Goal: Information Seeking & Learning: Learn about a topic

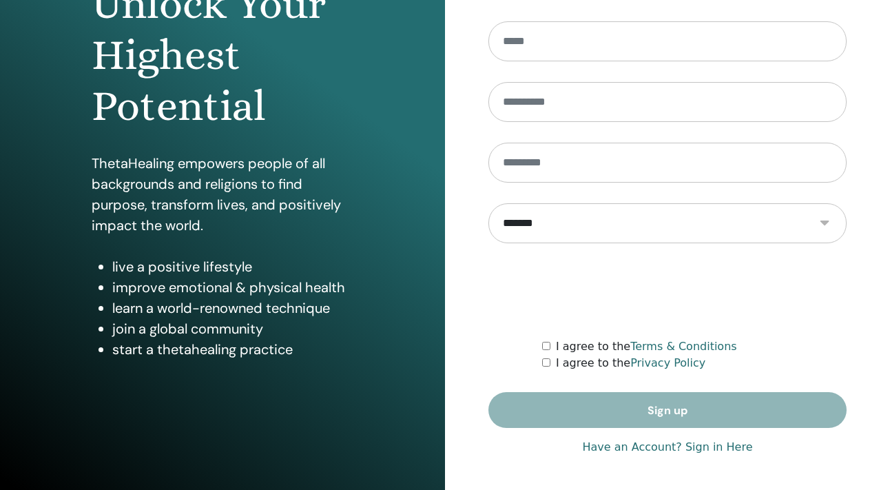
scroll to position [172, 0]
click at [702, 447] on link "Have an Account? Sign in Here" at bounding box center [667, 447] width 170 height 17
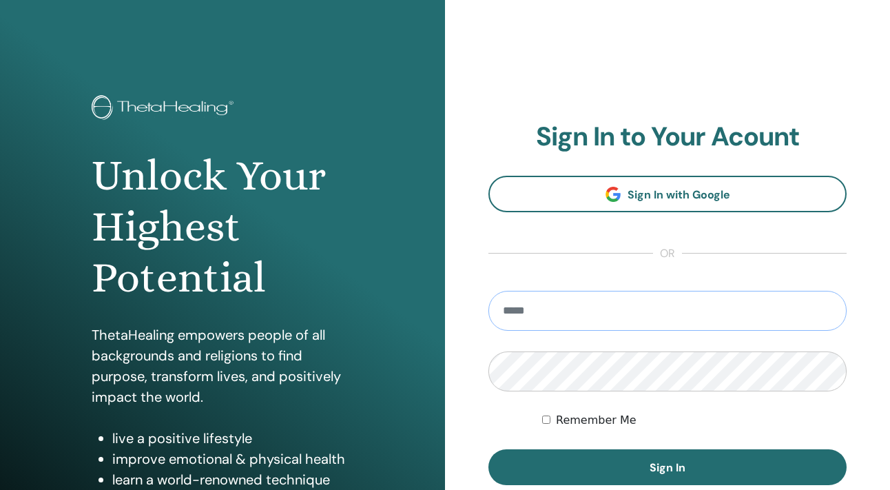
click at [640, 320] on input "email" at bounding box center [668, 311] width 358 height 40
type input "**********"
click at [668, 467] on button "Sign In" at bounding box center [668, 467] width 358 height 36
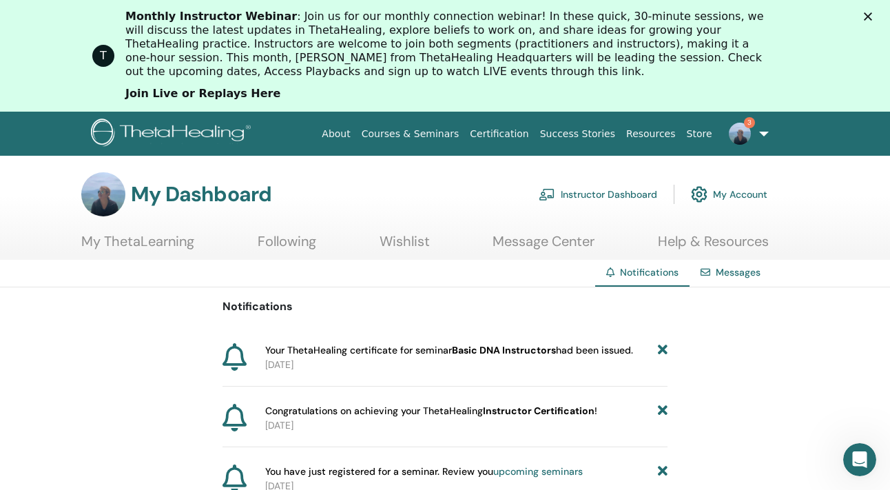
click at [235, 96] on link "Join Live or Replays Here" at bounding box center [202, 94] width 155 height 15
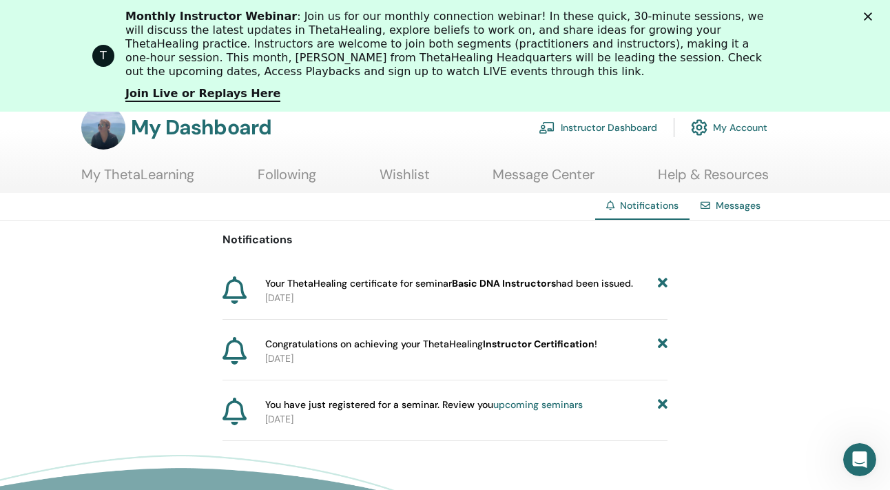
scroll to position [83, 0]
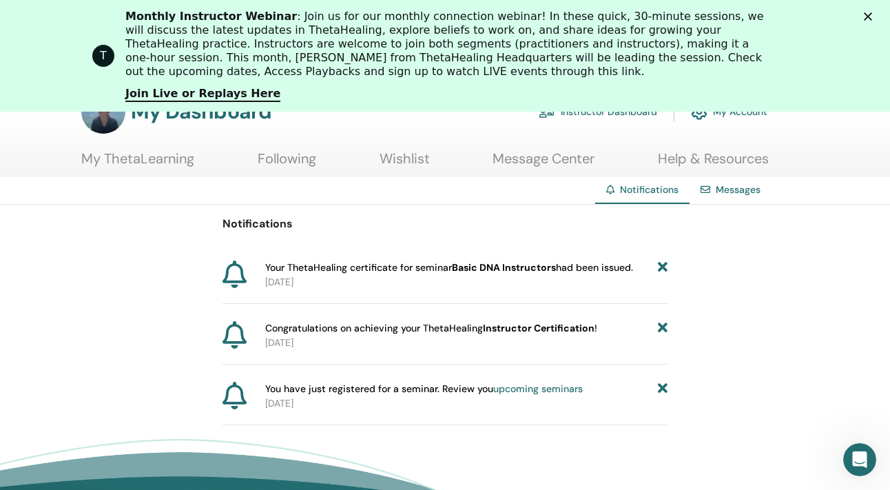
click at [664, 324] on icon at bounding box center [663, 328] width 10 height 14
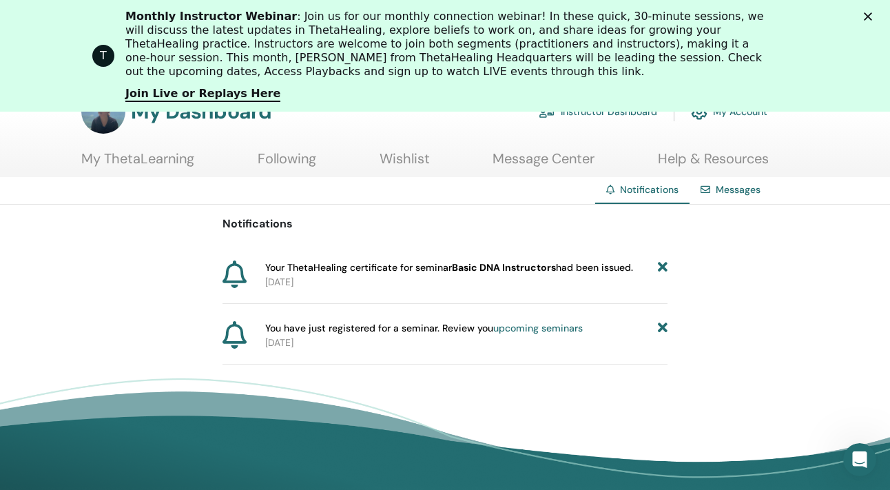
click at [663, 329] on icon at bounding box center [663, 328] width 10 height 14
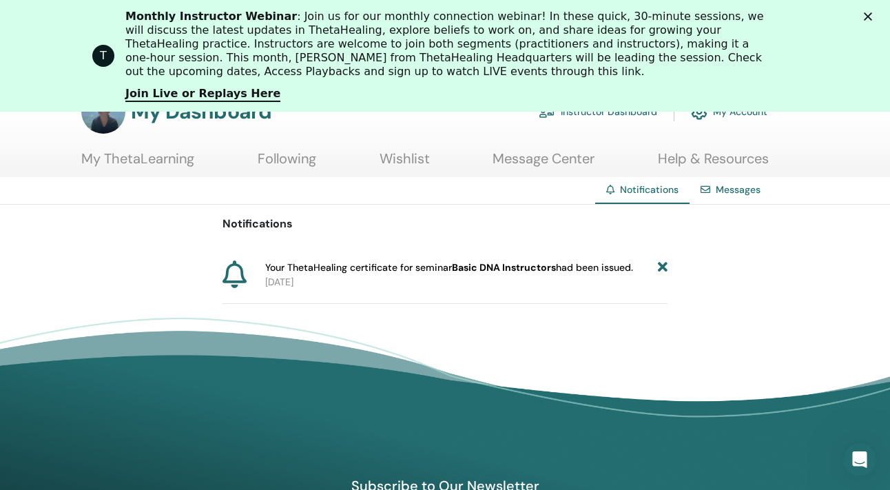
click at [670, 265] on div "Notifications Your ThetaHealing certificate for seminar Basic DNA Instructors h…" at bounding box center [445, 254] width 890 height 99
click at [660, 272] on icon at bounding box center [663, 268] width 10 height 14
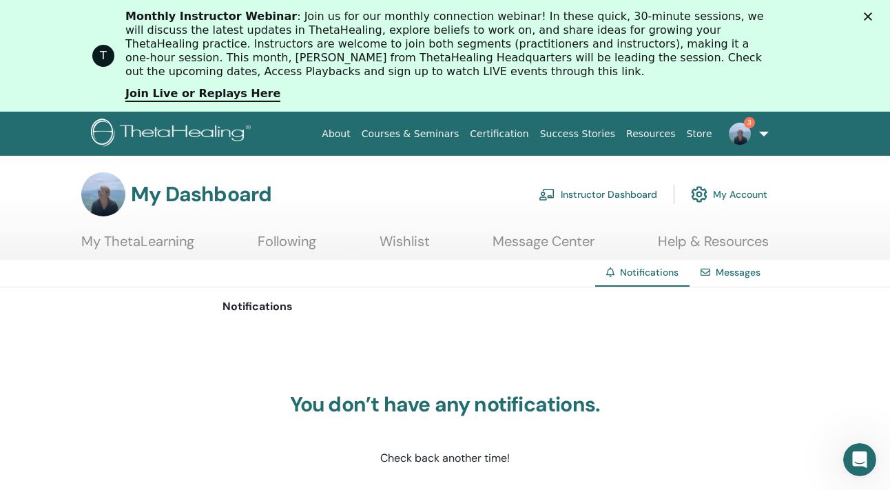
scroll to position [0, 0]
click at [767, 131] on link at bounding box center [746, 134] width 57 height 44
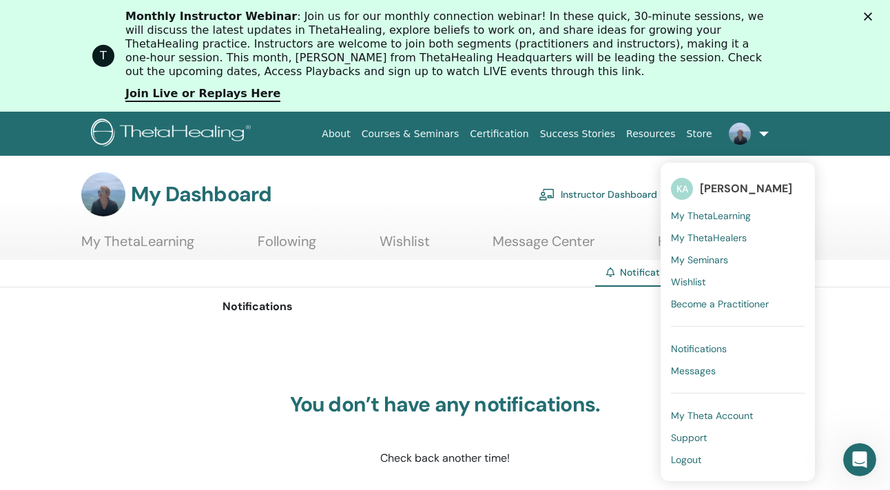
click at [722, 216] on span "My ThetaLearning" at bounding box center [711, 216] width 80 height 12
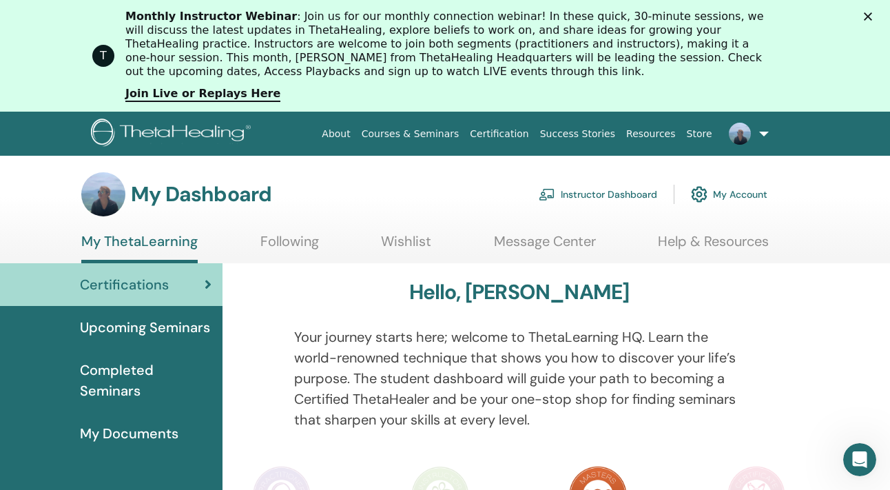
click at [128, 370] on span "Completed Seminars" at bounding box center [146, 380] width 132 height 41
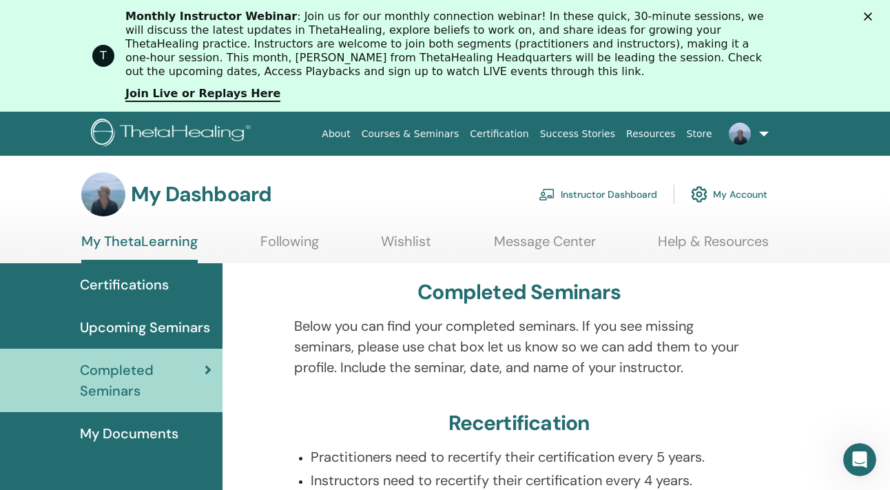
click at [868, 12] on div "T Monthly Instructor Webinar : Join us for our monthly connection webinar! In t…" at bounding box center [445, 56] width 890 height 101
click at [868, 15] on polygon "Close" at bounding box center [868, 16] width 8 height 8
